Goal: Transaction & Acquisition: Purchase product/service

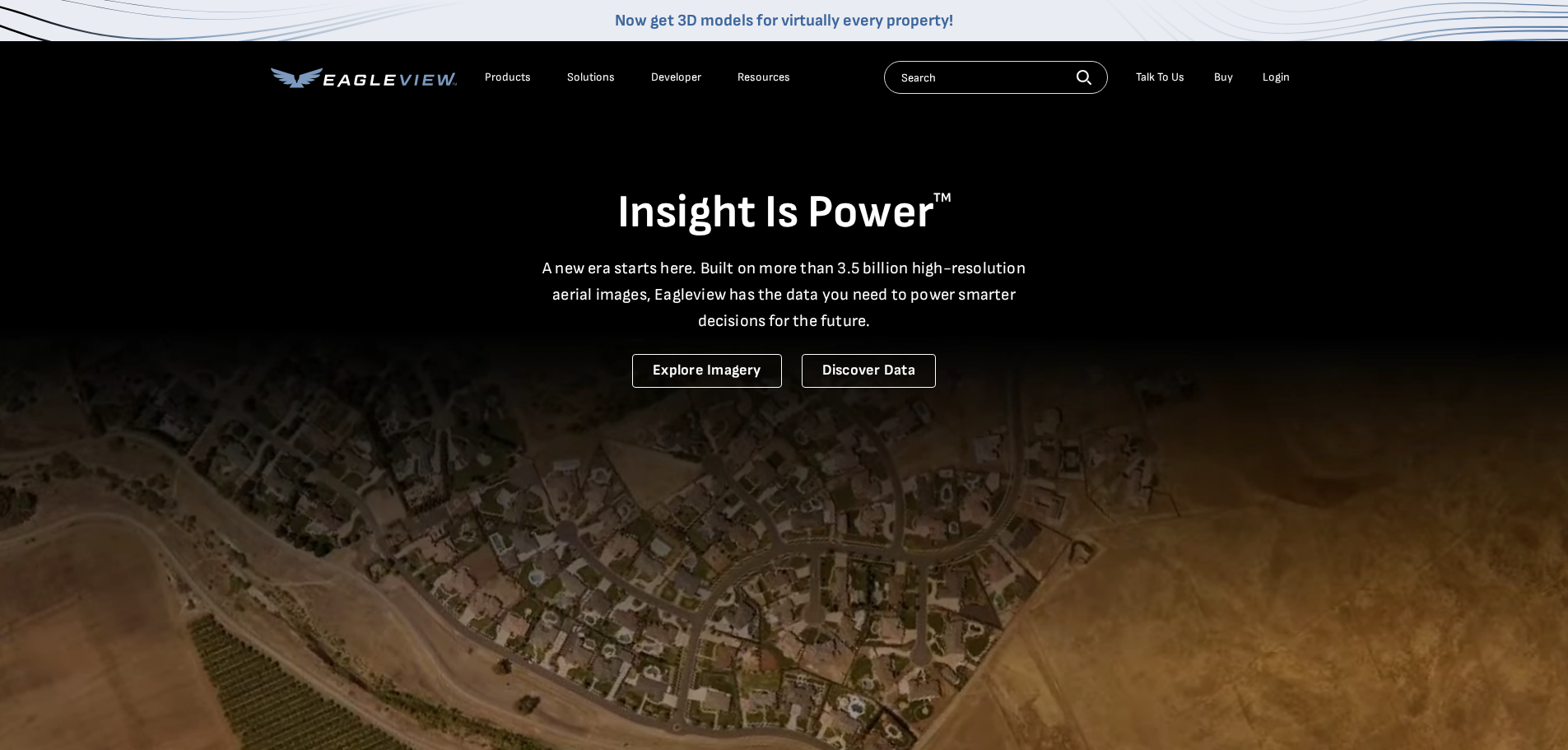
click at [1281, 74] on div "Login" at bounding box center [1277, 77] width 28 height 15
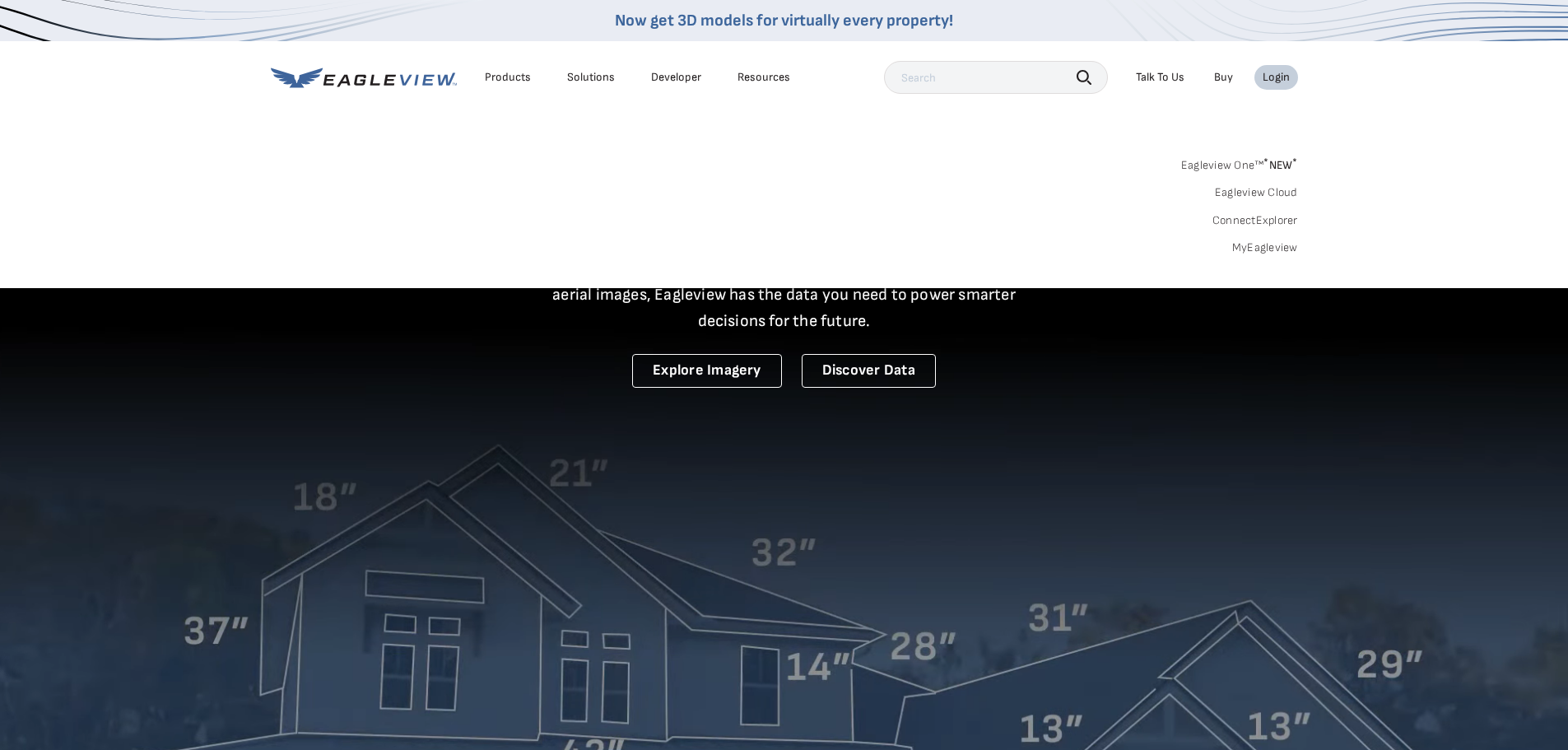
click at [1254, 253] on link "MyEagleview" at bounding box center [1265, 247] width 66 height 15
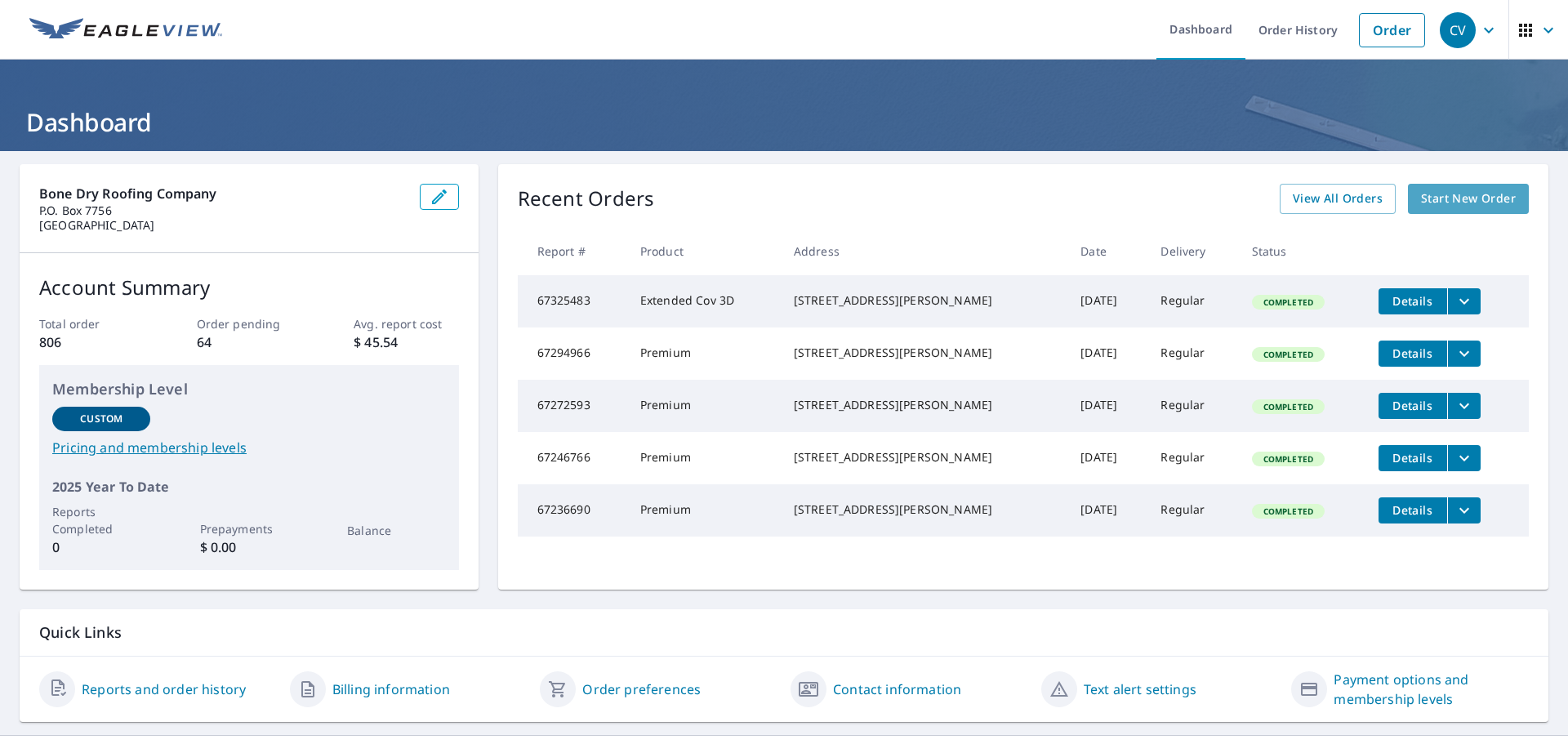
click at [1471, 196] on span "Start New Order" at bounding box center [1467, 198] width 95 height 21
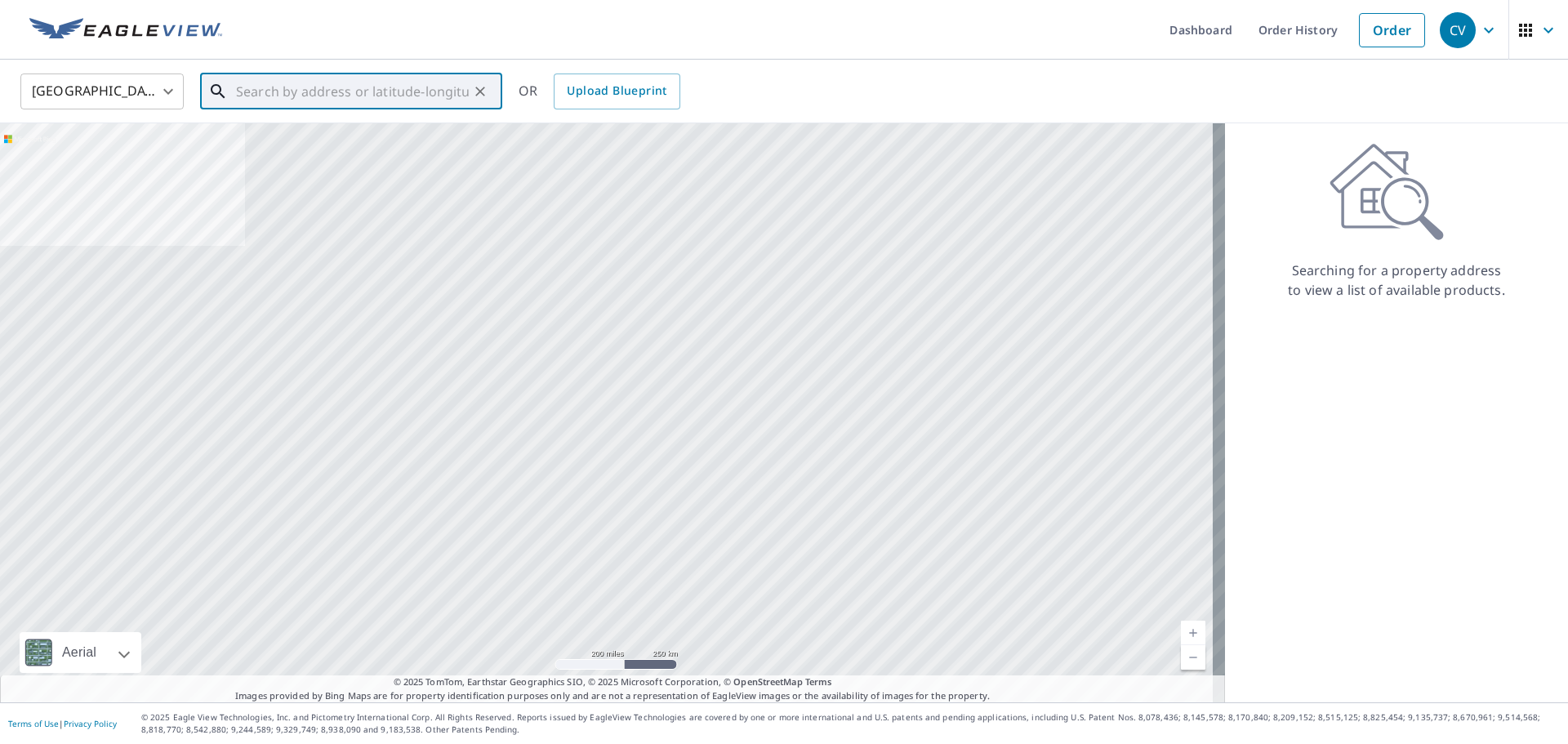
click at [374, 103] on input "text" at bounding box center [352, 91] width 232 height 46
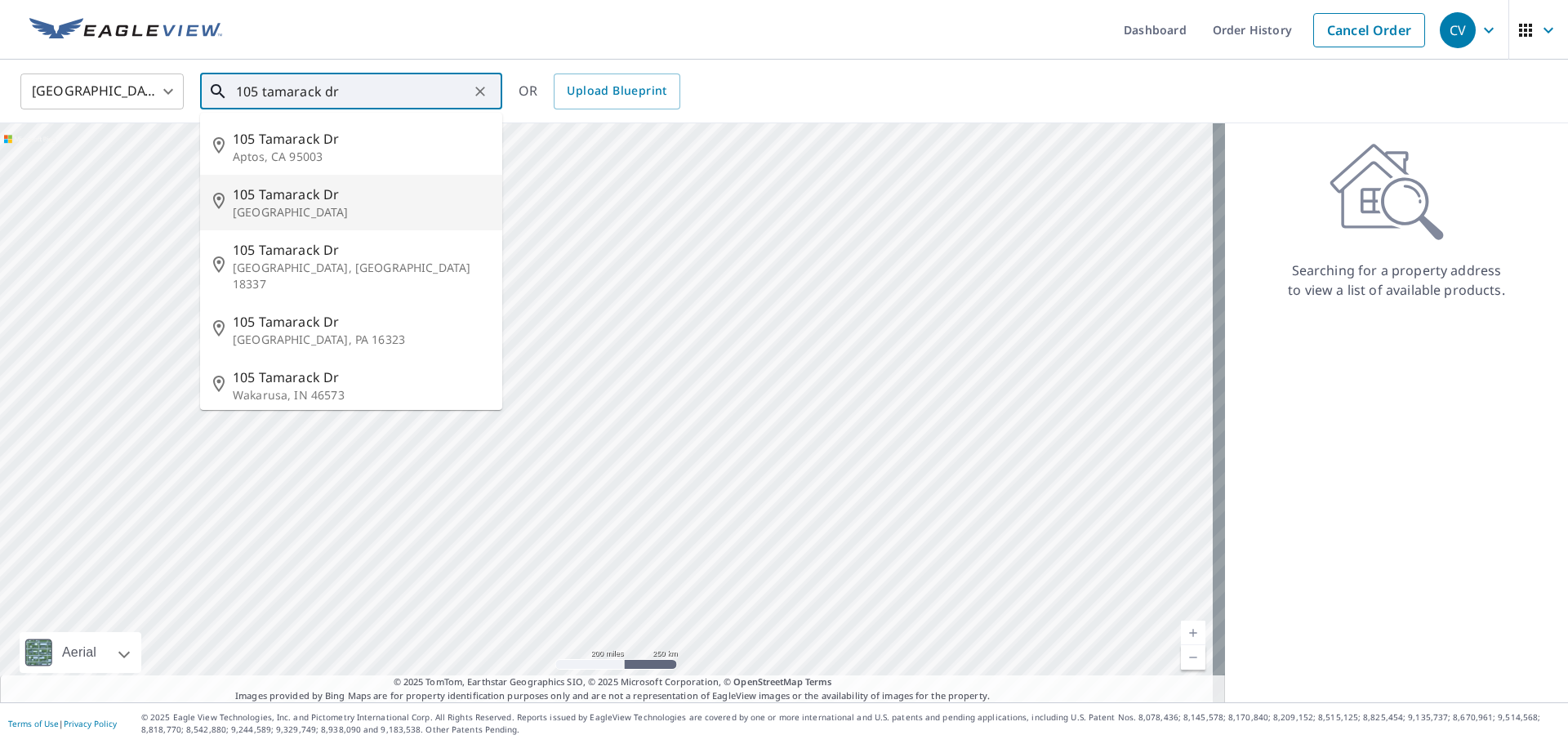
click at [337, 194] on span "105 Tamarack Dr" at bounding box center [360, 194] width 257 height 20
type input "[STREET_ADDRESS][PERSON_NAME]"
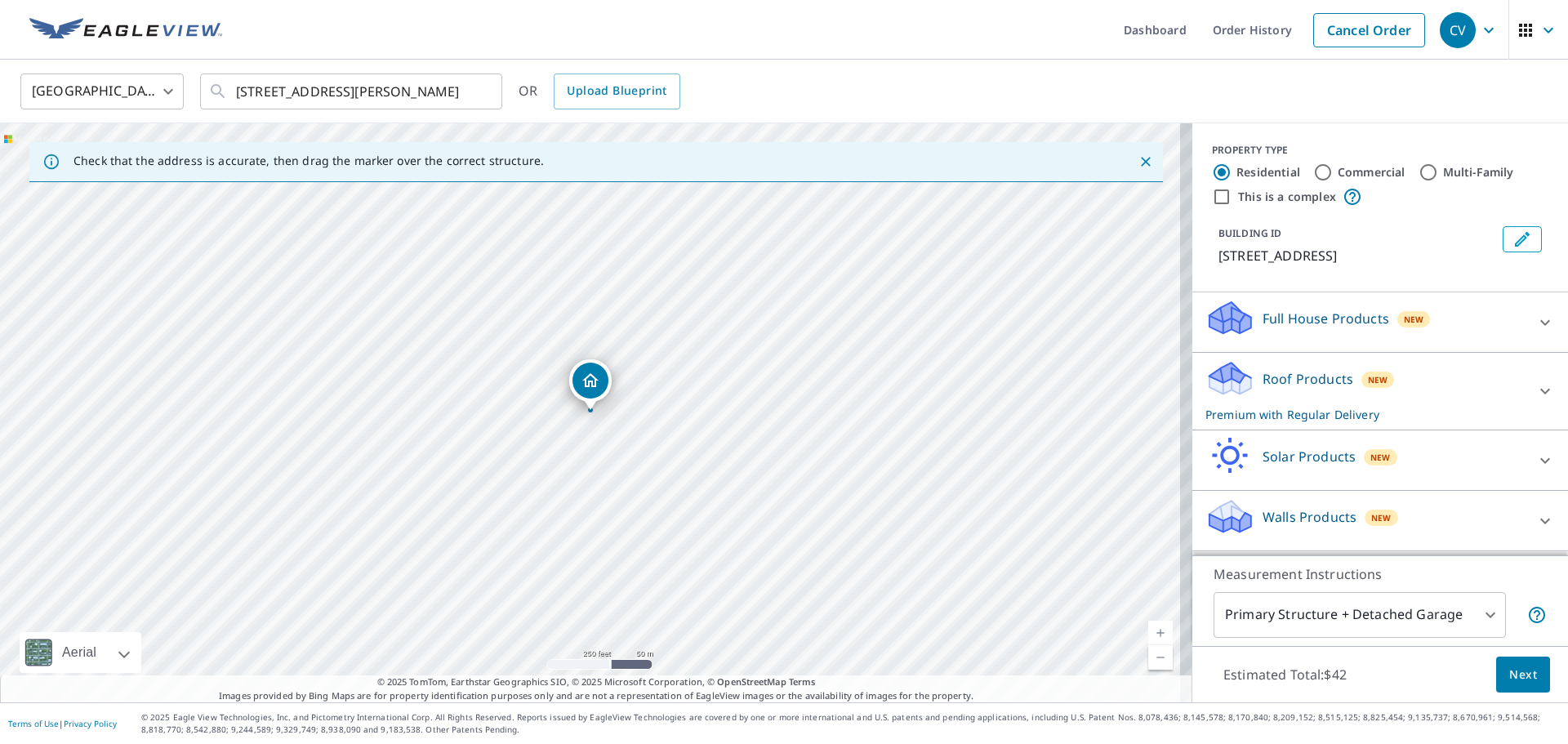
click at [1496, 669] on button "Next" at bounding box center [1522, 675] width 54 height 37
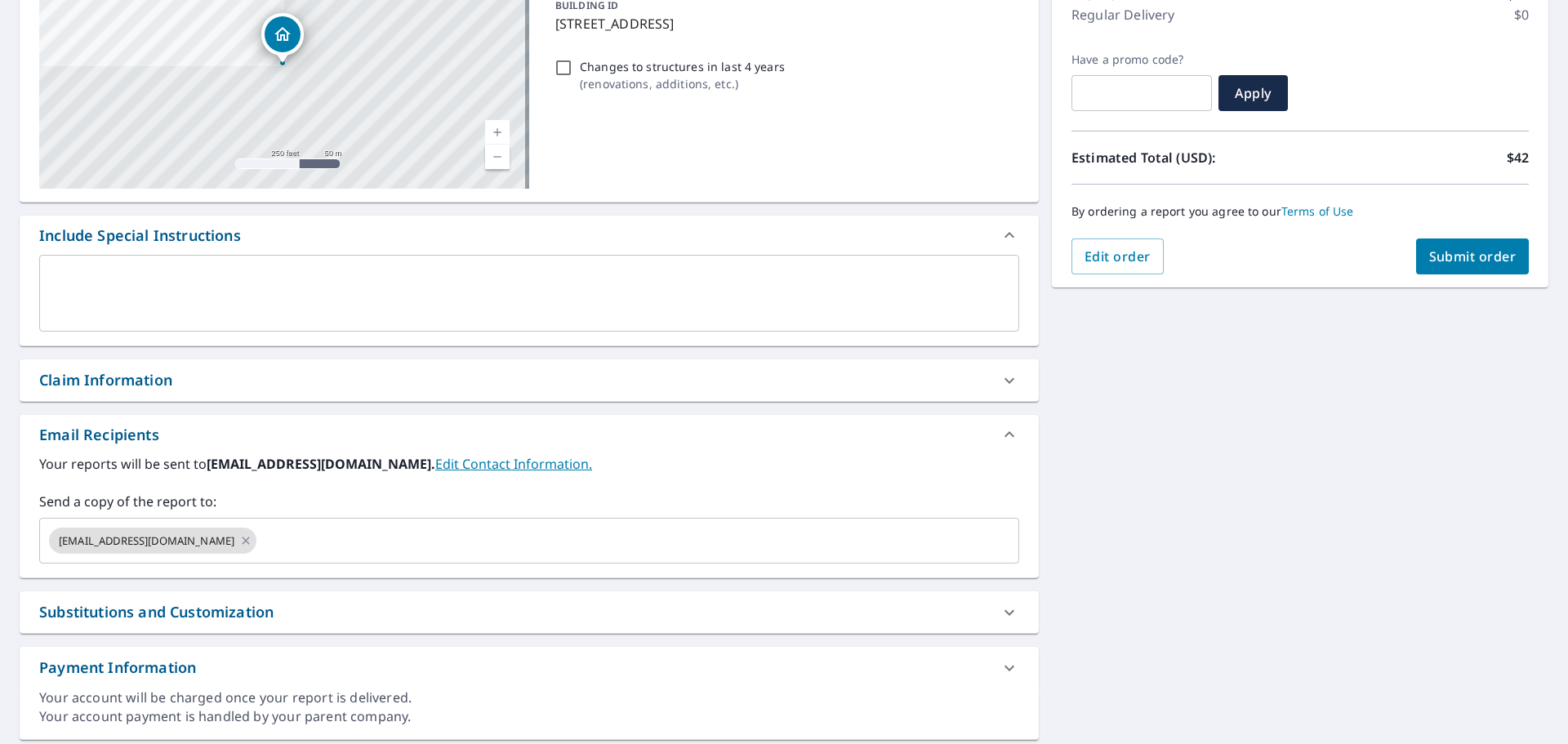
scroll to position [284, 0]
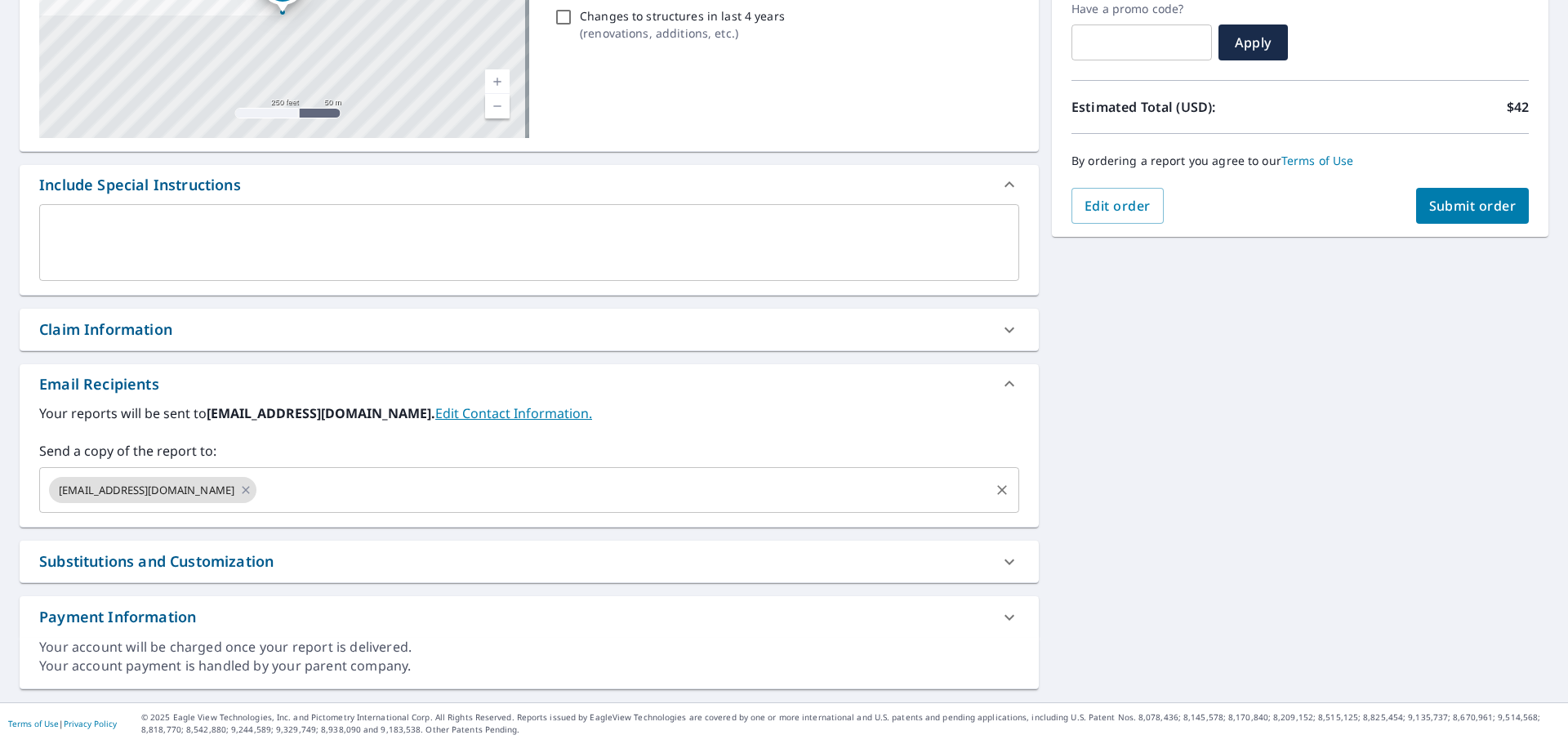
click at [521, 506] on div "ap@bonedryroofing.net ​" at bounding box center [528, 489] width 979 height 46
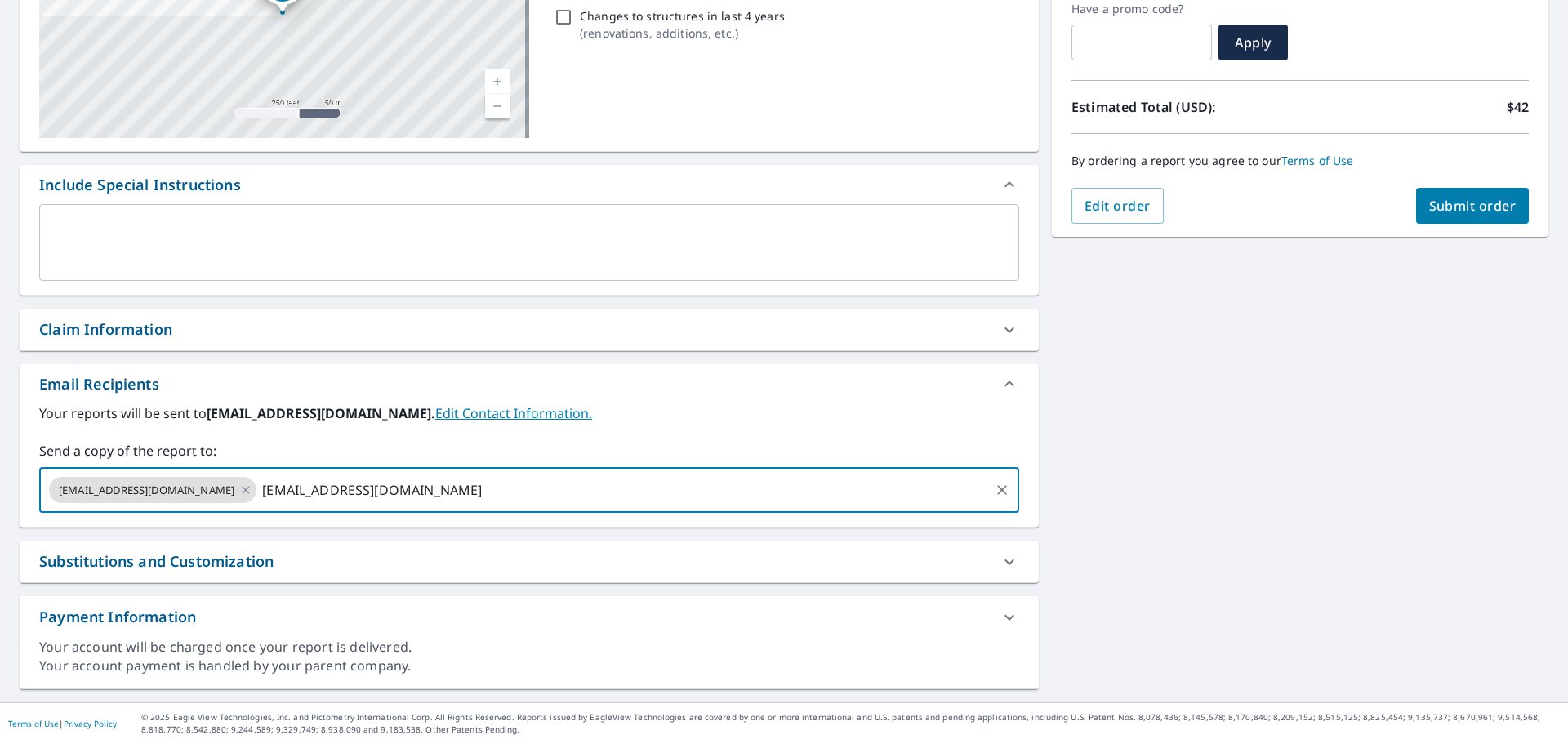
type input "lblackwell@bonedryroofing.net"
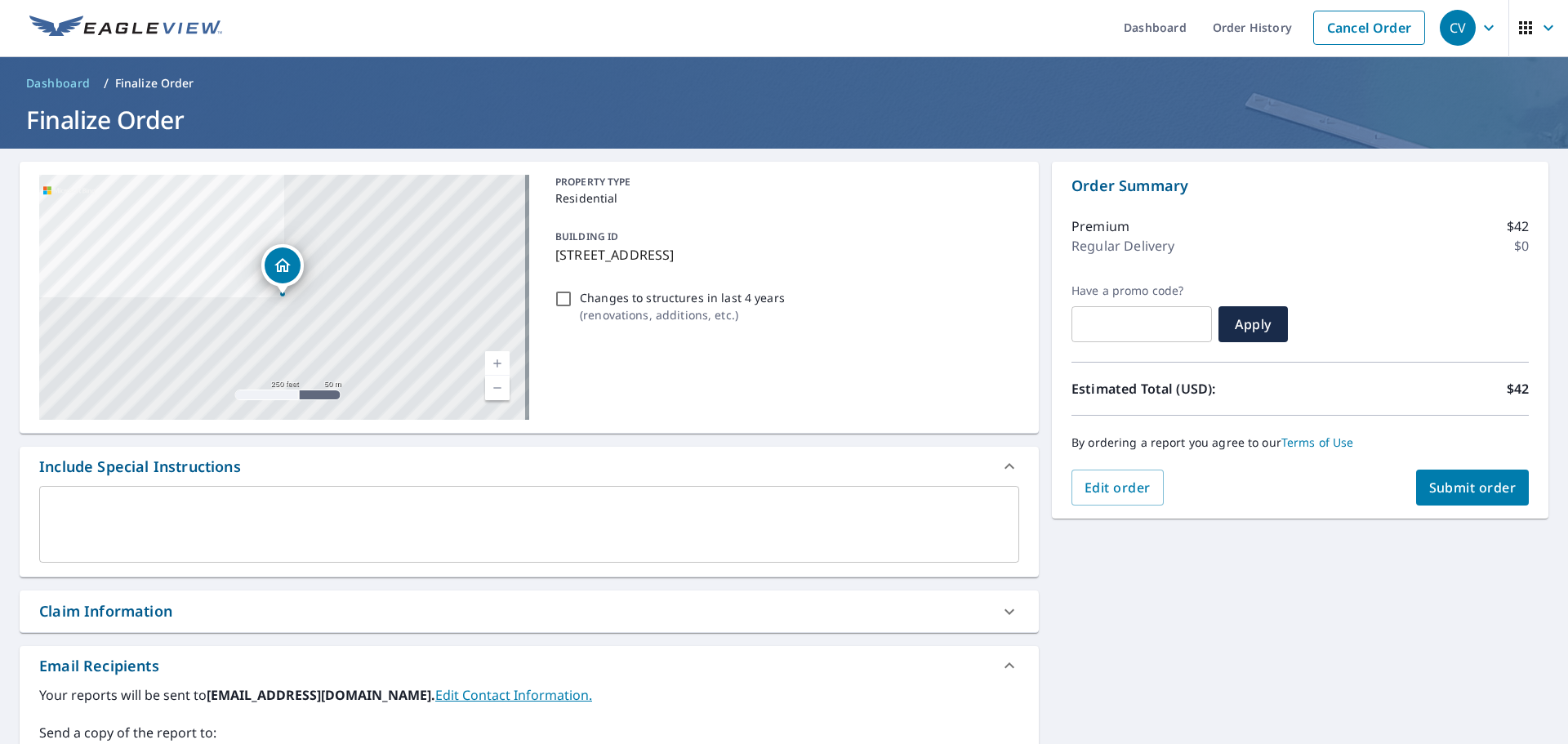
scroll to position [0, 0]
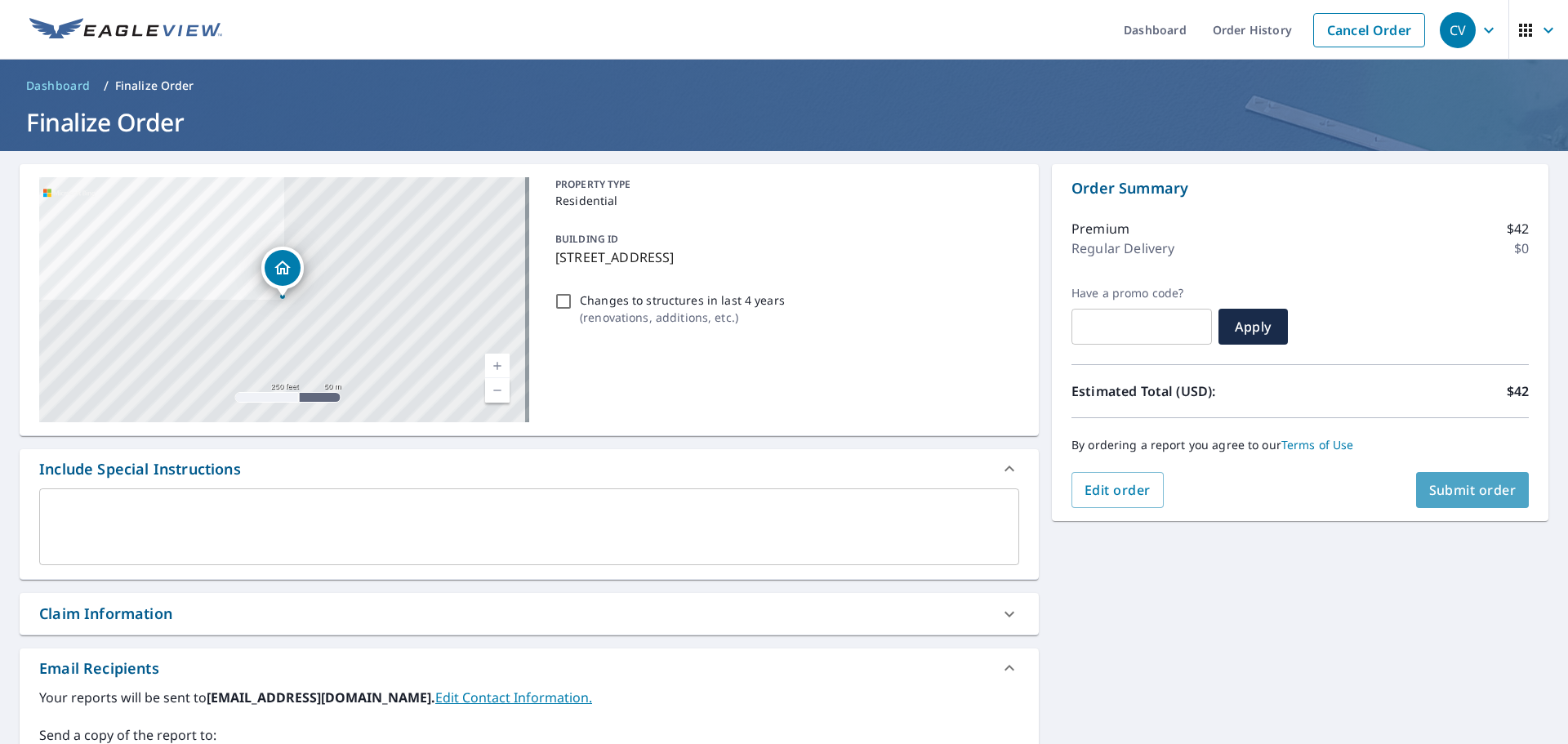
click at [1474, 483] on span "Submit order" at bounding box center [1471, 490] width 87 height 18
